Goal: Use online tool/utility: Utilize a website feature to perform a specific function

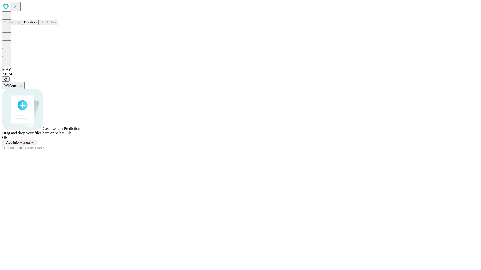
click at [37, 25] on button "Duration" at bounding box center [30, 22] width 17 height 5
click at [33, 145] on span "Add Info Manually" at bounding box center [19, 143] width 27 height 4
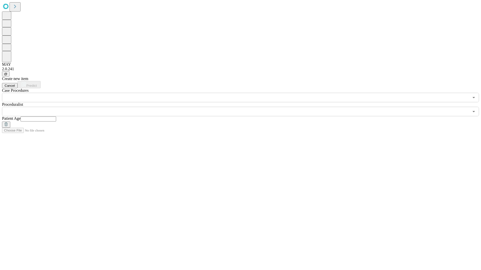
click at [56, 117] on input "text" at bounding box center [39, 119] width 36 height 5
type input "**"
click at [244, 107] on input "text" at bounding box center [235, 112] width 467 height 10
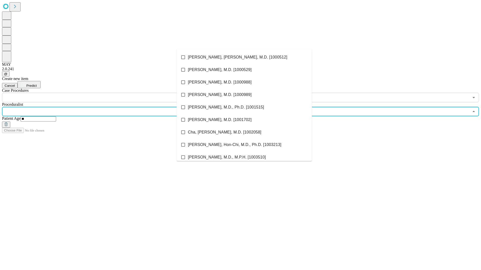
click at [244, 57] on li "[PERSON_NAME], [PERSON_NAME], M.D. [1000512]" at bounding box center [244, 57] width 135 height 13
click at [105, 93] on input "text" at bounding box center [235, 98] width 467 height 10
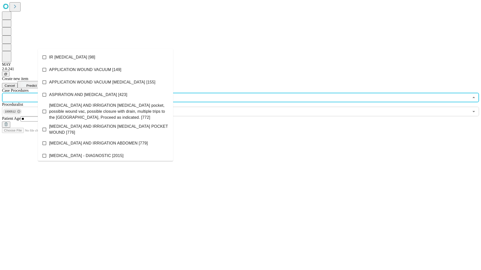
click at [105, 57] on li "IR [MEDICAL_DATA] [98]" at bounding box center [105, 57] width 135 height 13
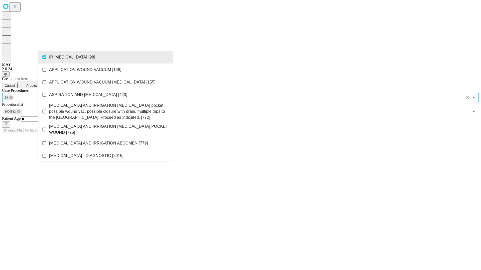
click at [37, 84] on span "Predict" at bounding box center [31, 86] width 10 height 4
